Goal: Check status

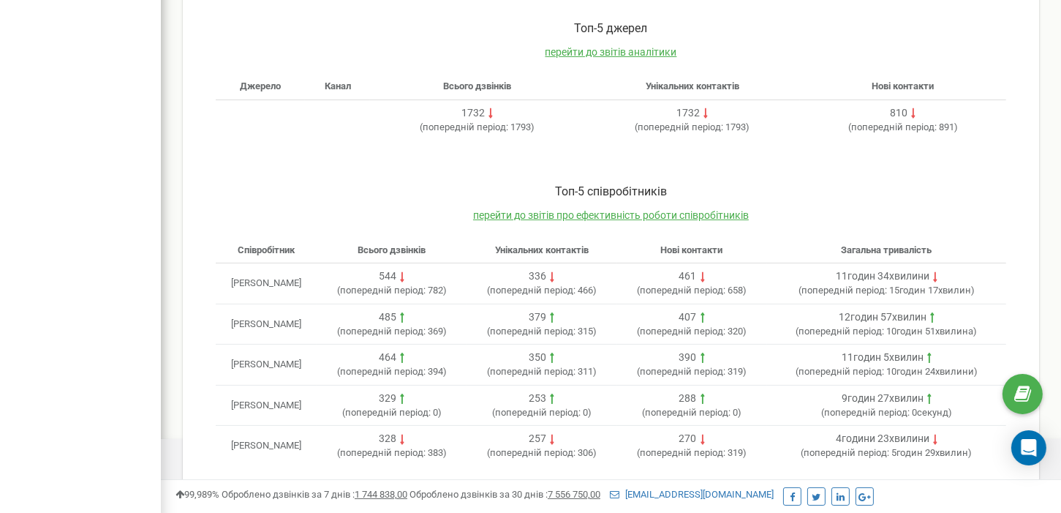
drag, startPoint x: 111, startPoint y: 257, endPoint x: 151, endPoint y: 228, distance: 49.3
click at [111, 257] on div "[DOMAIN_NAME] Проєкти [DOMAIN_NAME] Дашборд Центр звернень Аналiтика" at bounding box center [80, 44] width 161 height 967
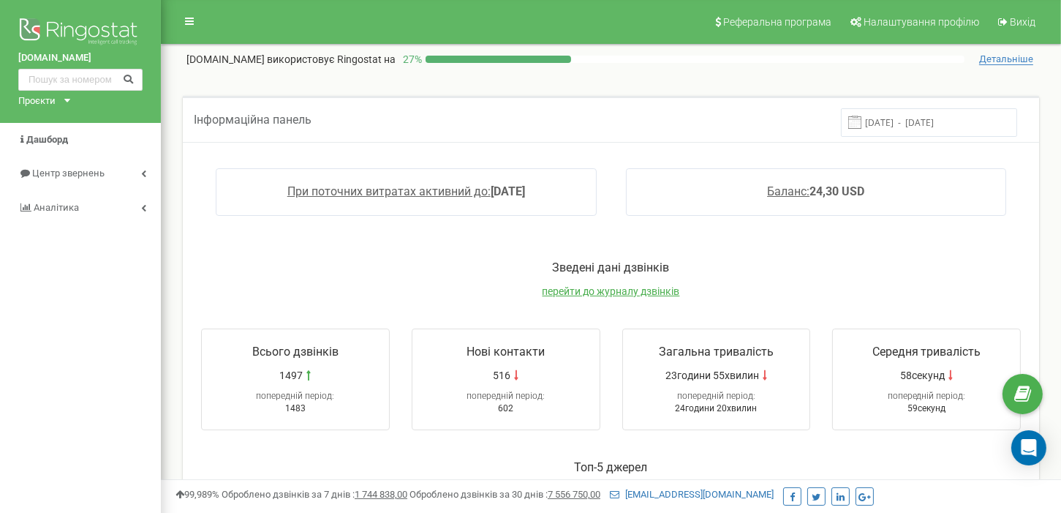
click at [921, 118] on input "13.08.2025 - 20.08.2025" at bounding box center [929, 122] width 176 height 29
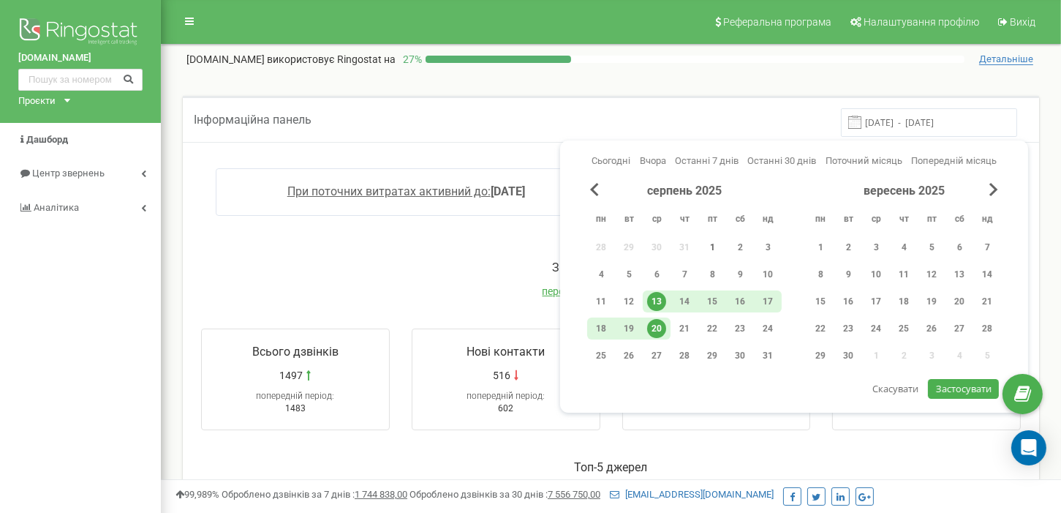
click at [709, 247] on div "1" at bounding box center [712, 247] width 19 height 19
click at [652, 326] on div "20" at bounding box center [656, 328] width 19 height 19
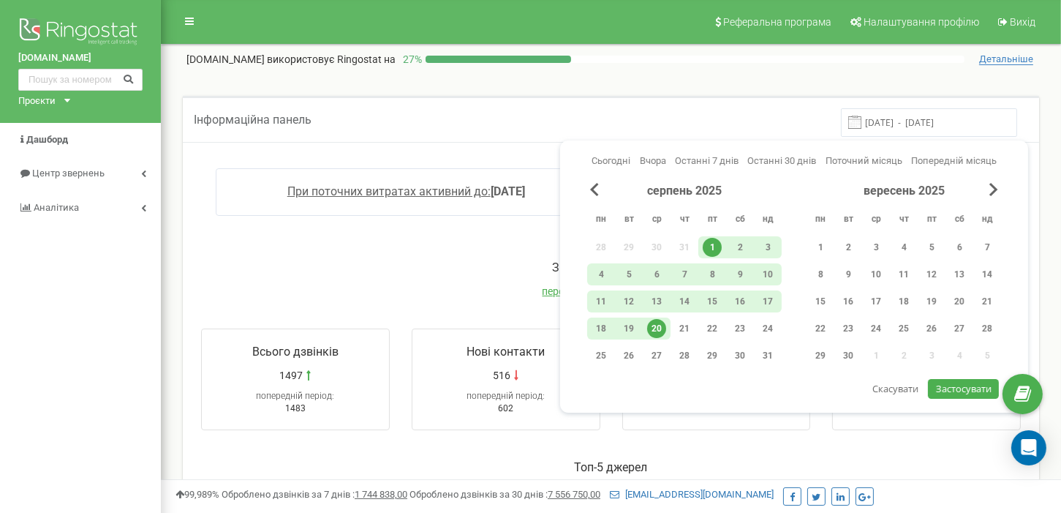
click at [962, 388] on span "Застосувати" at bounding box center [964, 388] width 56 height 13
type input "[DATE] - [DATE]"
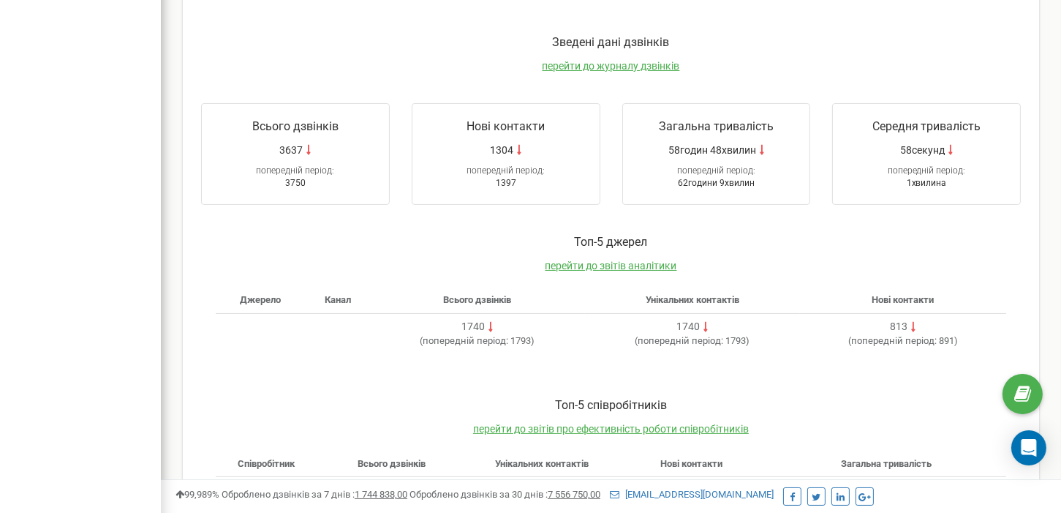
scroll to position [449, 0]
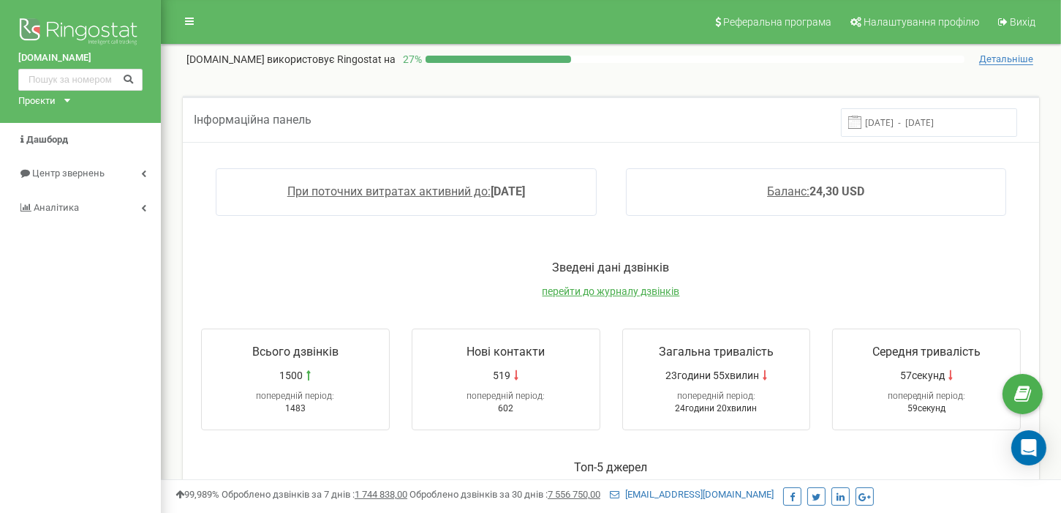
click at [908, 125] on input "[DATE] - [DATE]" at bounding box center [929, 122] width 176 height 29
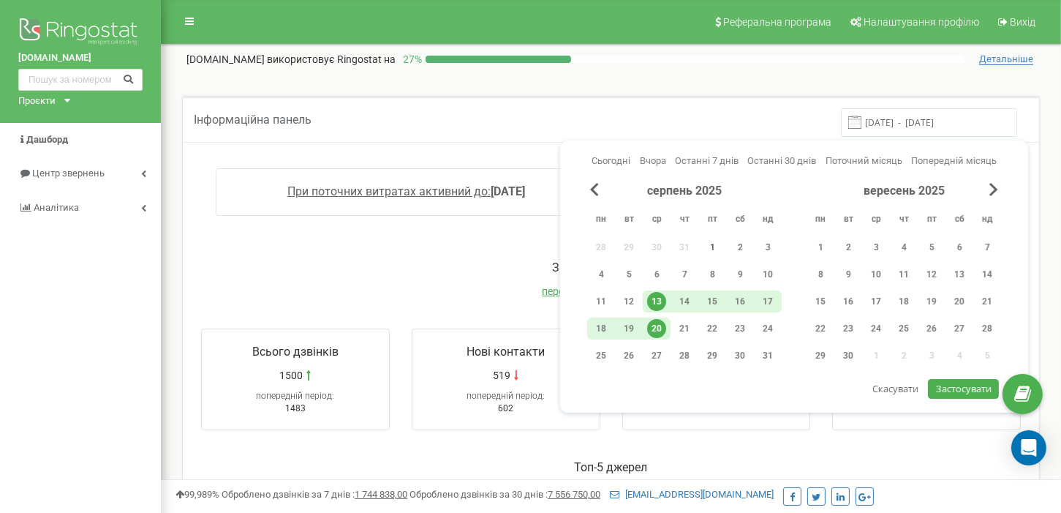
click at [706, 252] on div "1" at bounding box center [712, 247] width 19 height 19
click at [651, 330] on div "20" at bounding box center [656, 328] width 19 height 19
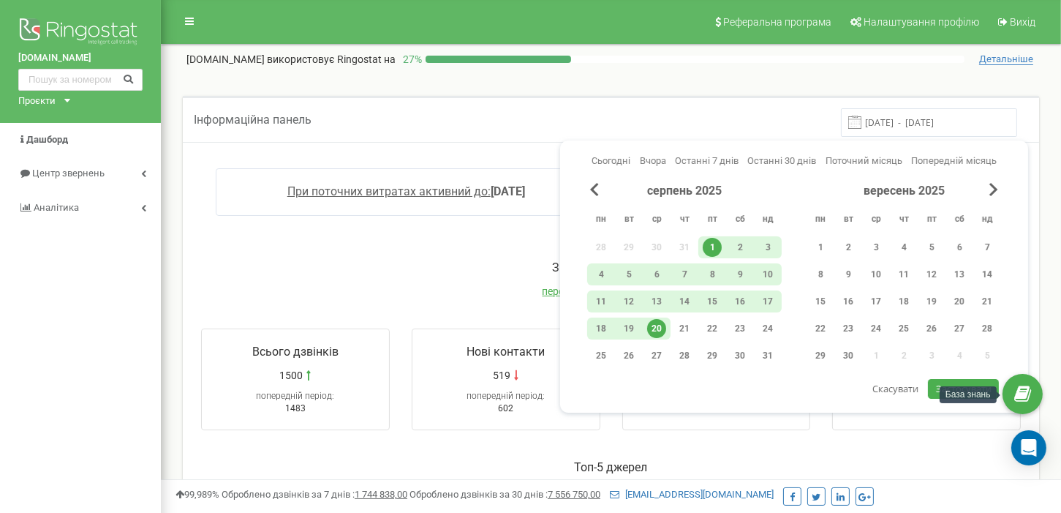
click at [980, 382] on span "Застосувати" at bounding box center [964, 388] width 56 height 13
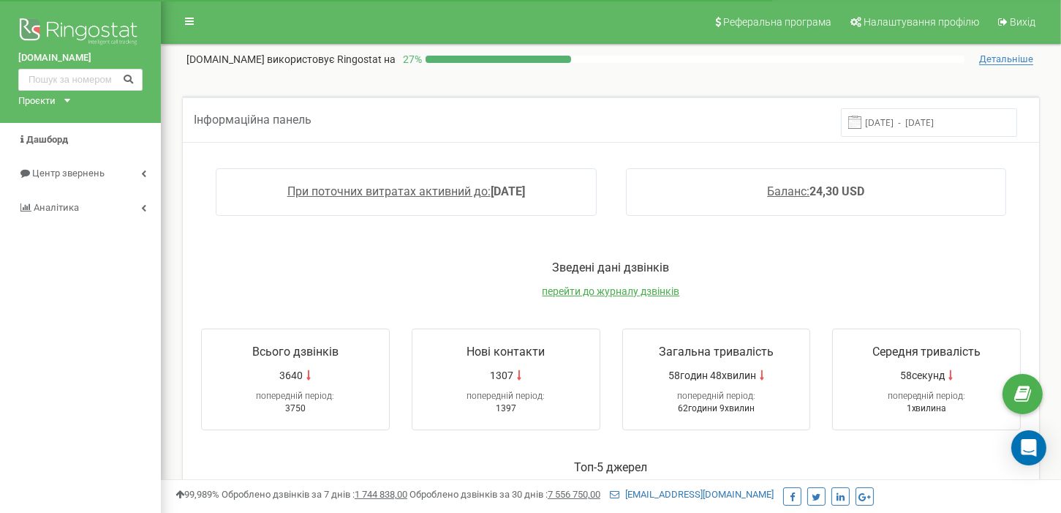
click at [968, 118] on input "[DATE] - [DATE]" at bounding box center [929, 122] width 176 height 29
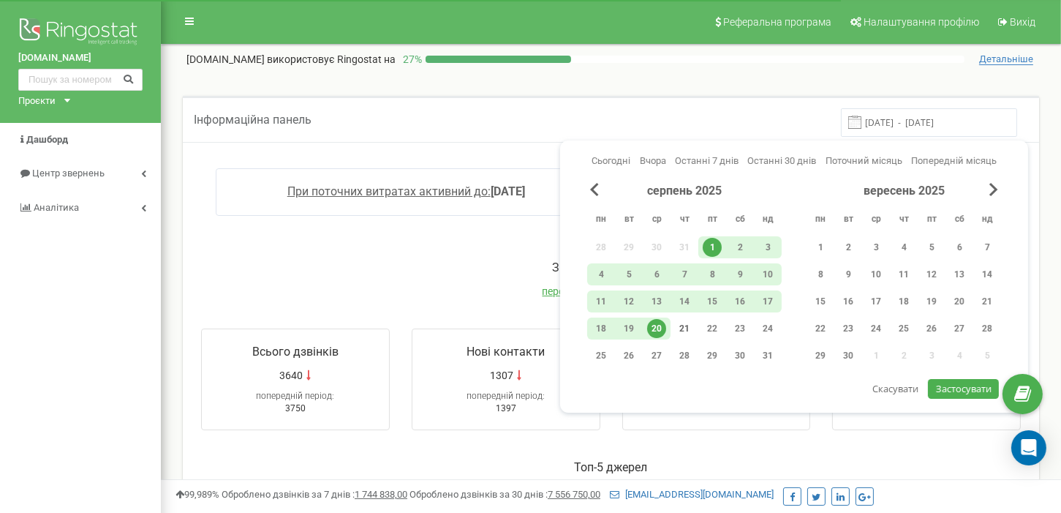
click at [676, 324] on div "21" at bounding box center [684, 328] width 19 height 19
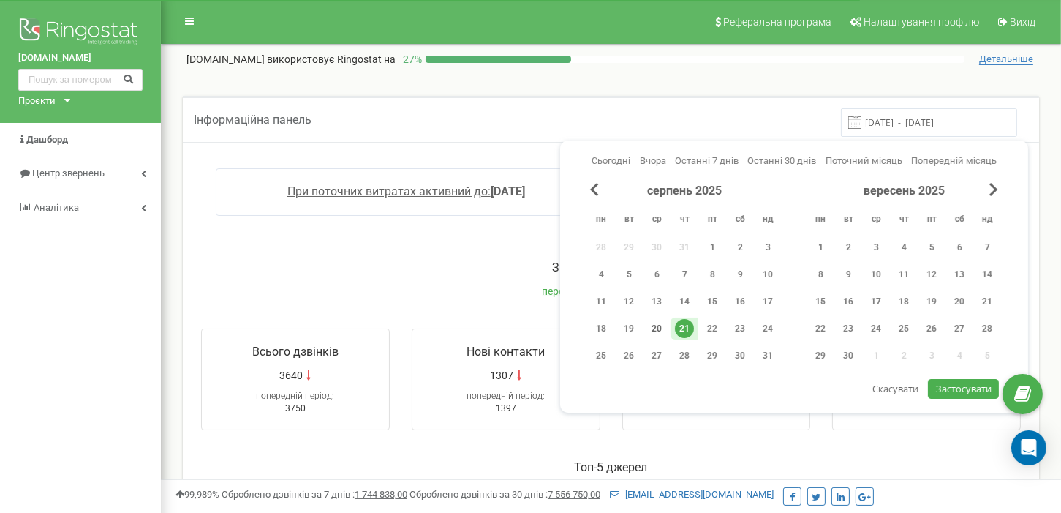
click at [666, 325] on div "20" at bounding box center [657, 328] width 28 height 22
click at [963, 382] on span "Застосувати" at bounding box center [964, 388] width 56 height 13
type input "20.08.2025 - 21.08.2025"
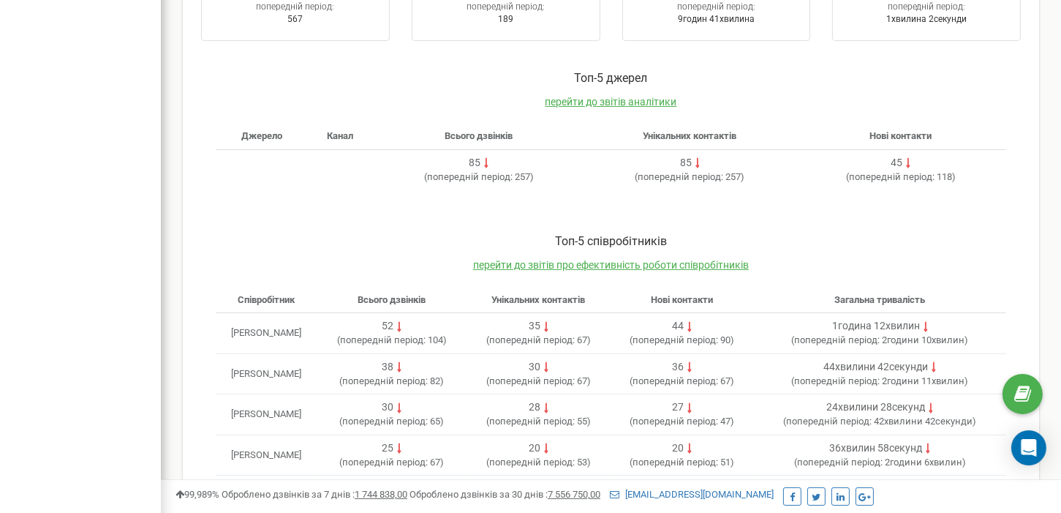
scroll to position [366, 0]
